Goal: Task Accomplishment & Management: Use online tool/utility

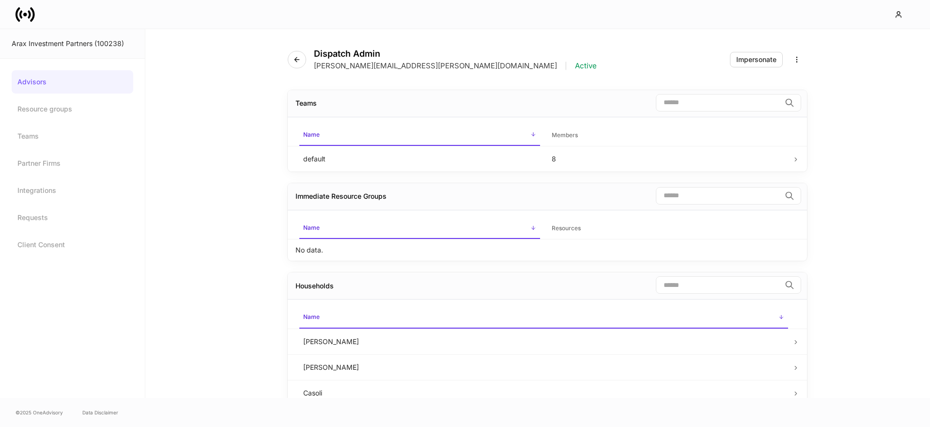
click at [23, 17] on icon at bounding box center [25, 14] width 19 height 19
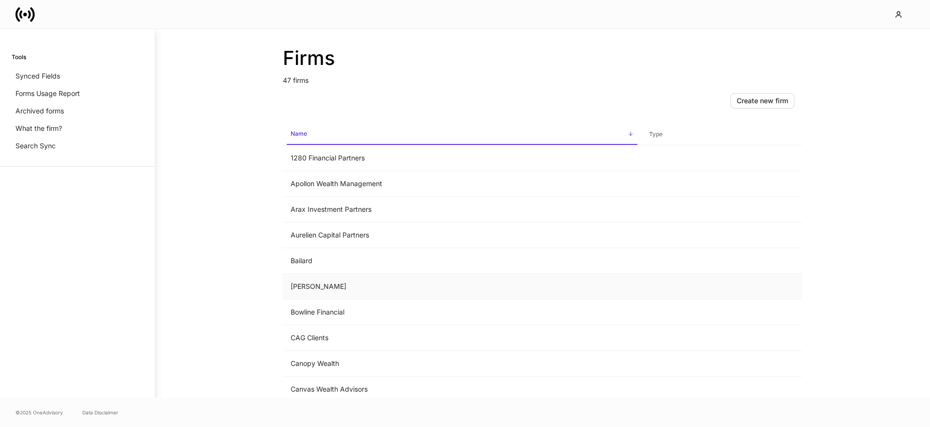
click at [340, 280] on td "[PERSON_NAME]" at bounding box center [462, 287] width 358 height 26
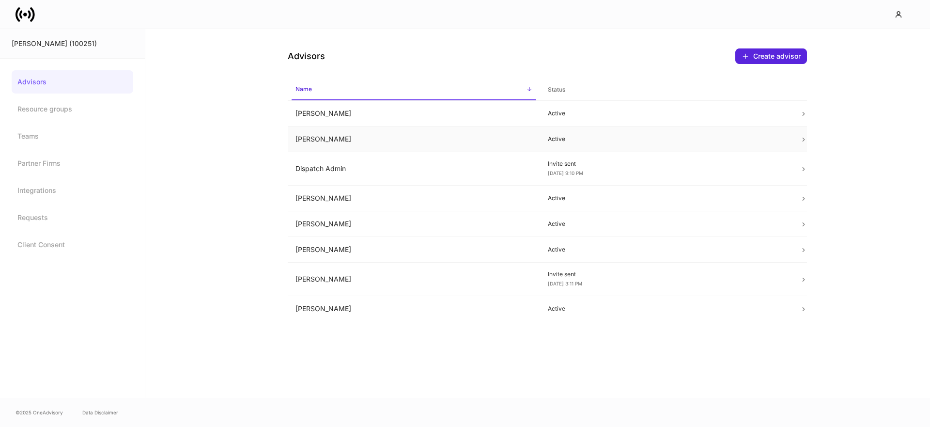
click at [431, 145] on td "[PERSON_NAME]" at bounding box center [414, 139] width 252 height 26
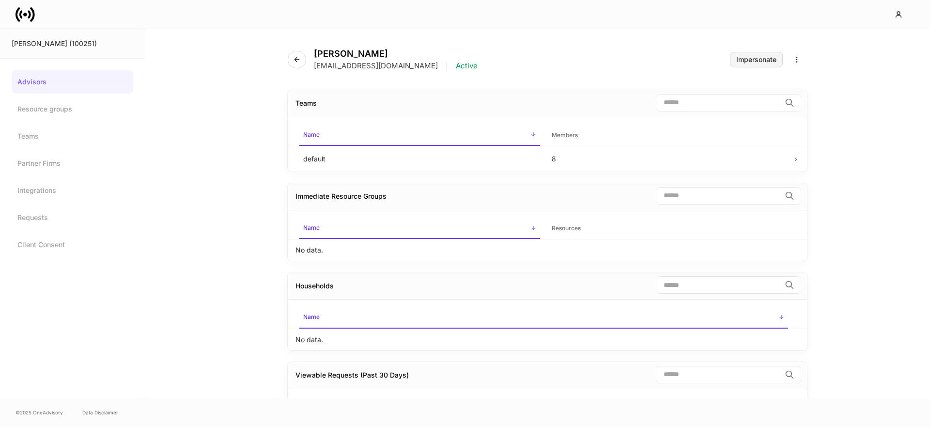
click at [753, 61] on div "Impersonate" at bounding box center [756, 59] width 40 height 7
click at [26, 17] on icon at bounding box center [25, 14] width 19 height 19
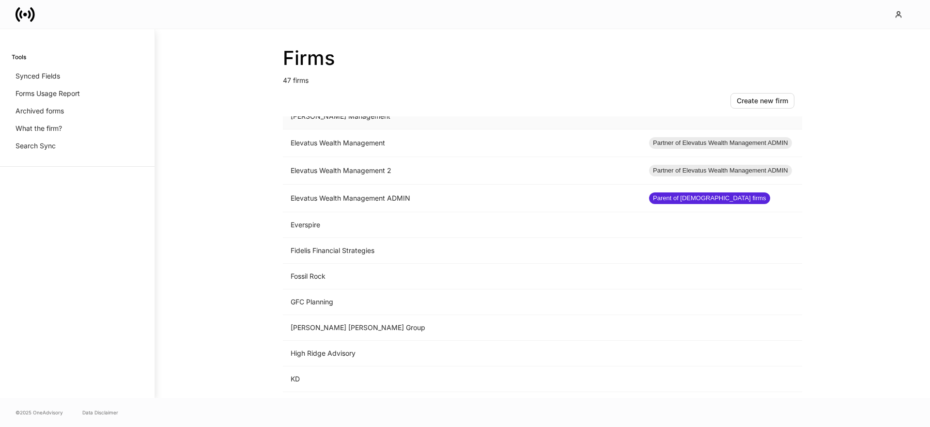
scroll to position [607, 0]
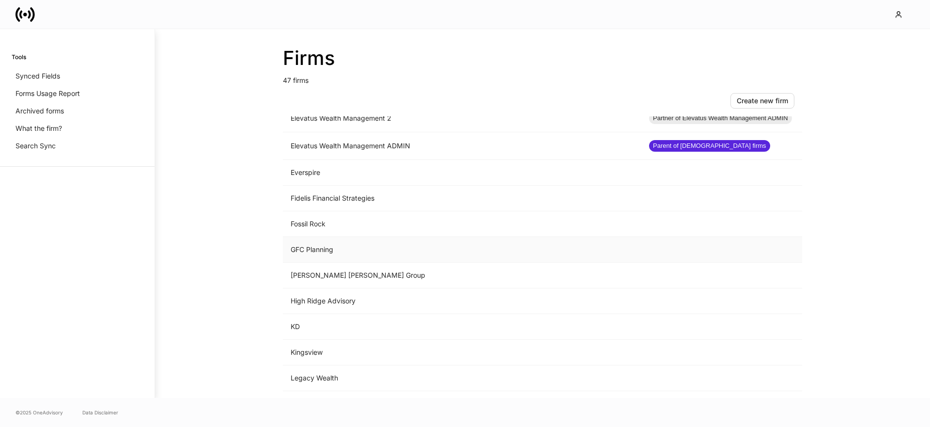
click at [345, 247] on td "GFC Planning" at bounding box center [462, 250] width 358 height 26
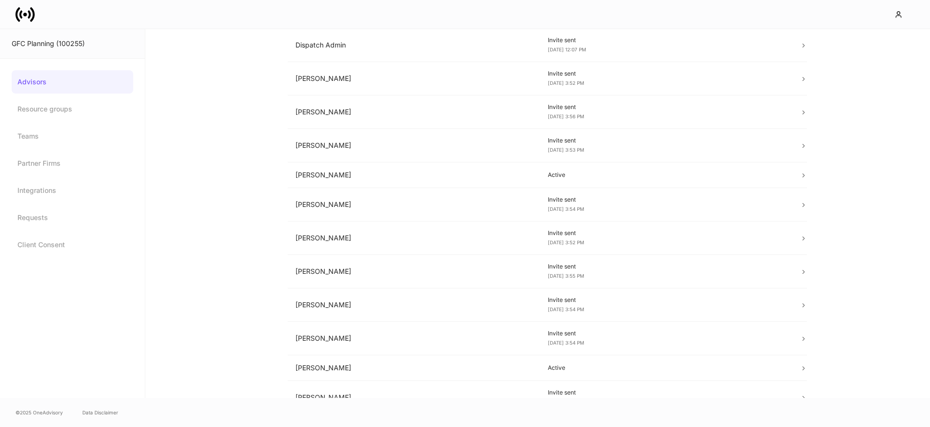
scroll to position [122, 0]
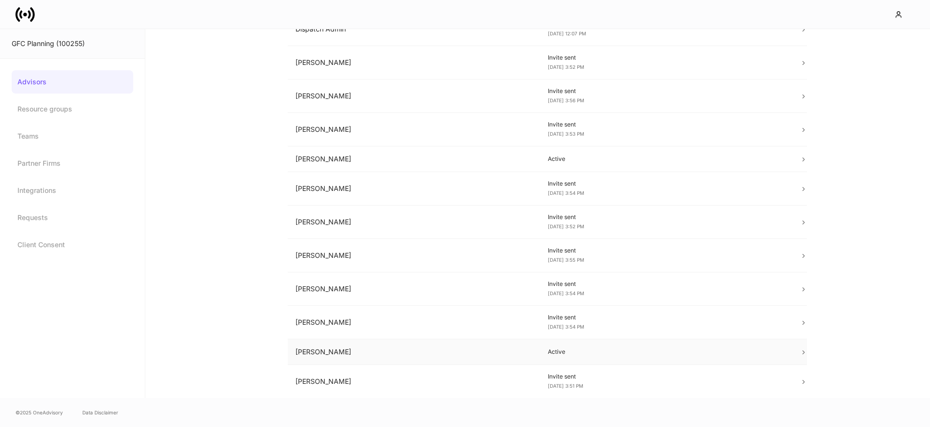
click at [556, 356] on p "Active" at bounding box center [666, 352] width 237 height 8
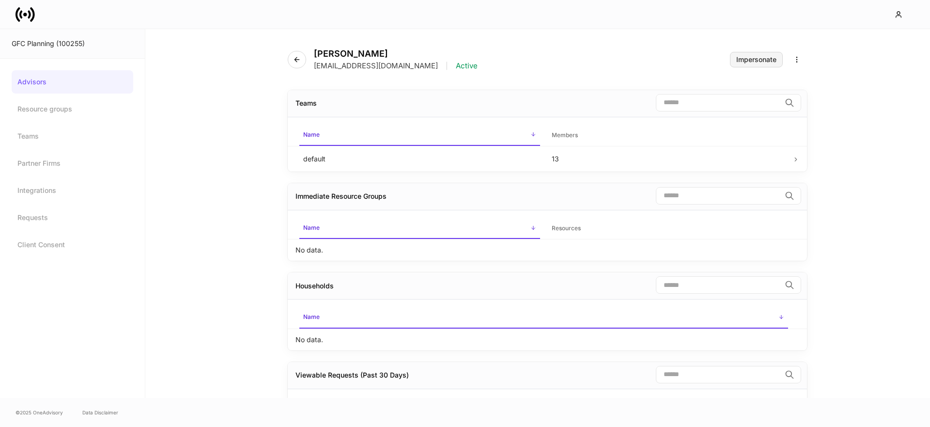
click at [746, 58] on div "Impersonate" at bounding box center [756, 59] width 40 height 7
